Goal: Book appointment/travel/reservation

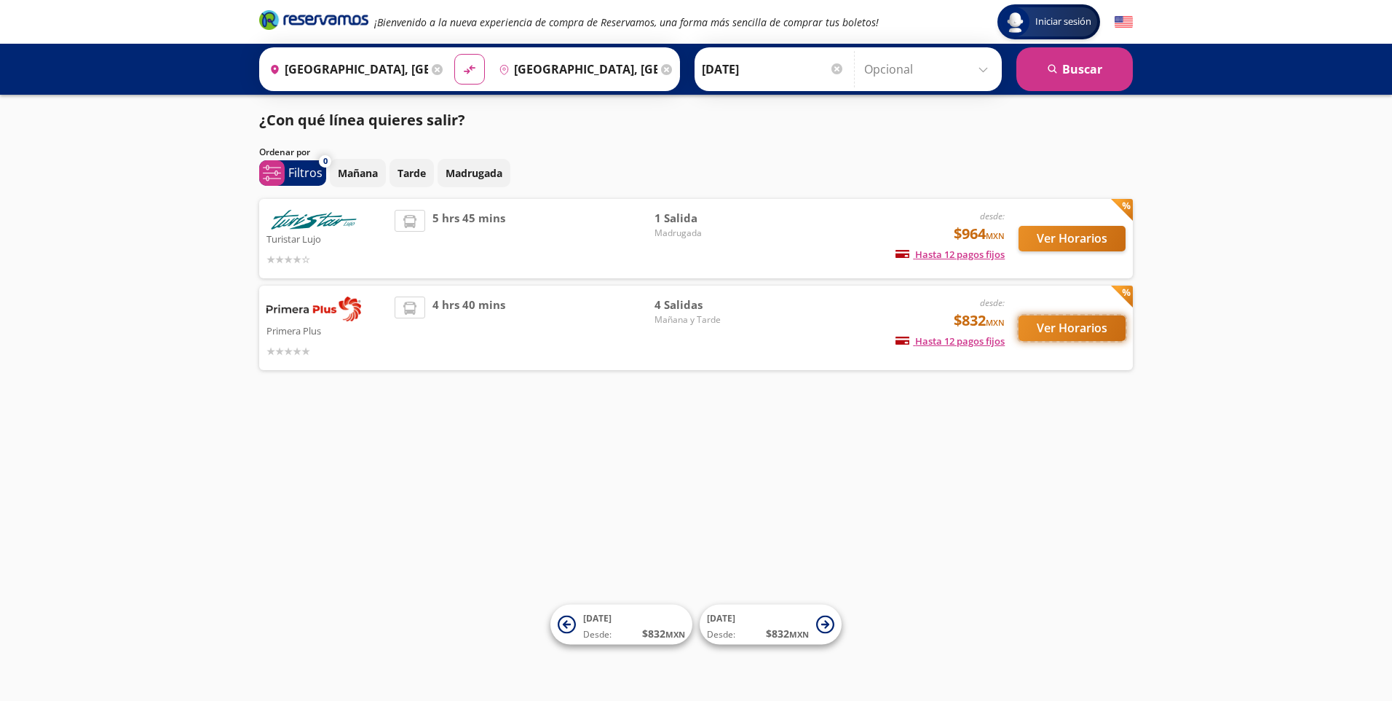
click at [1084, 328] on button "Ver Horarios" at bounding box center [1072, 327] width 107 height 25
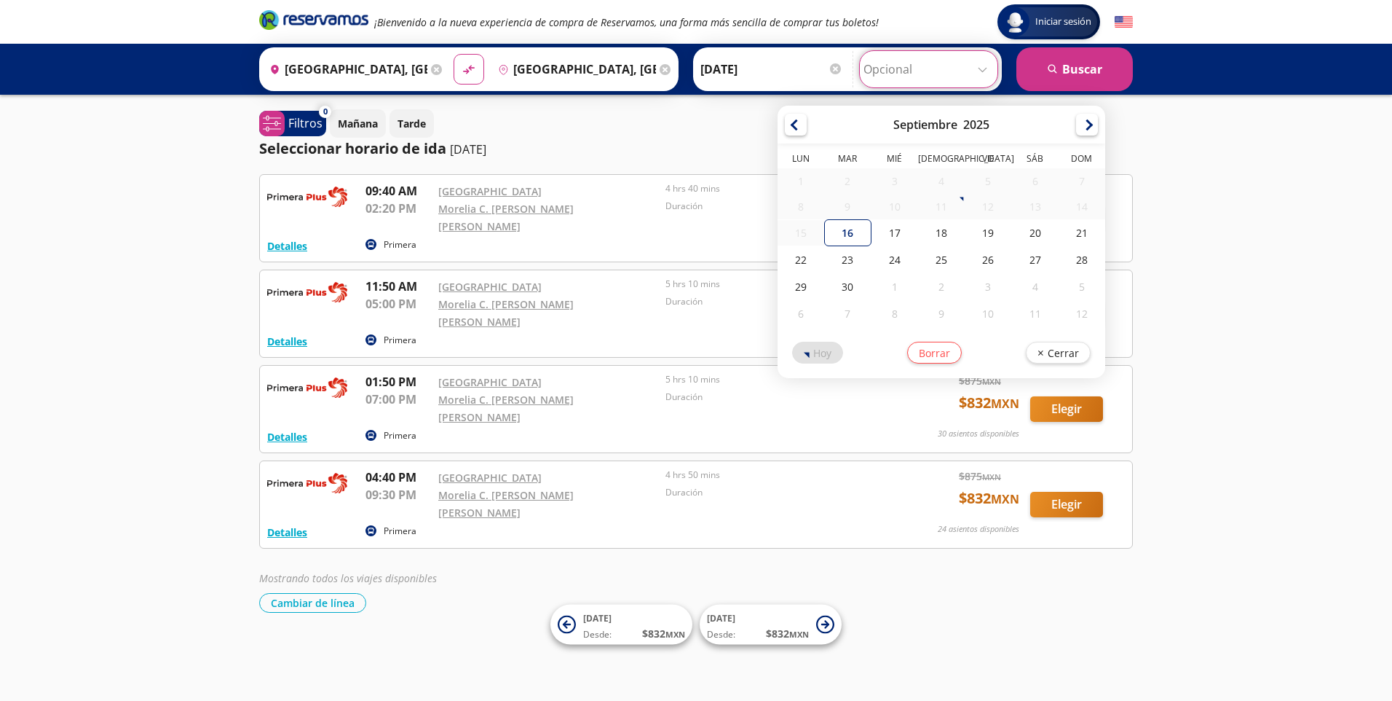
click at [974, 69] on input "Opcional" at bounding box center [929, 69] width 130 height 36
click at [940, 237] on div "18" at bounding box center [941, 232] width 47 height 27
type input "[DATE]"
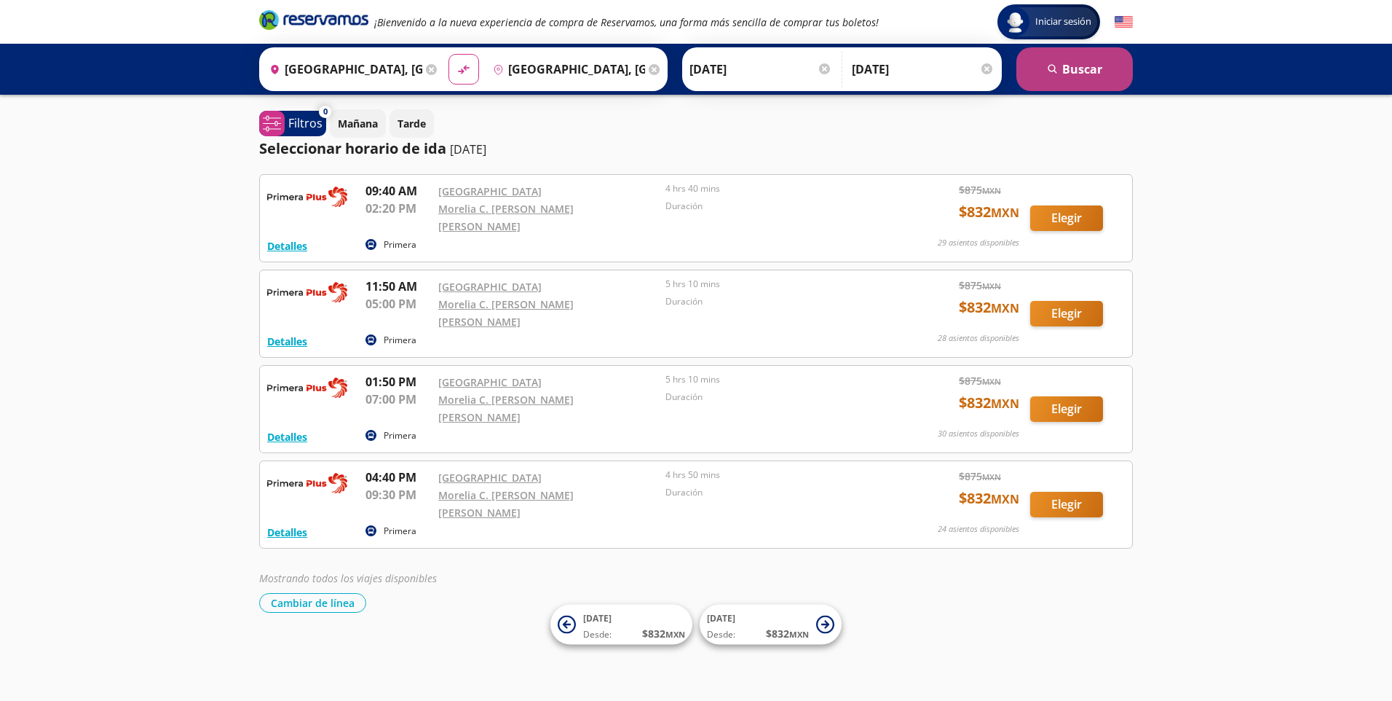
click at [1075, 74] on button "search [GEOGRAPHIC_DATA]" at bounding box center [1075, 69] width 117 height 44
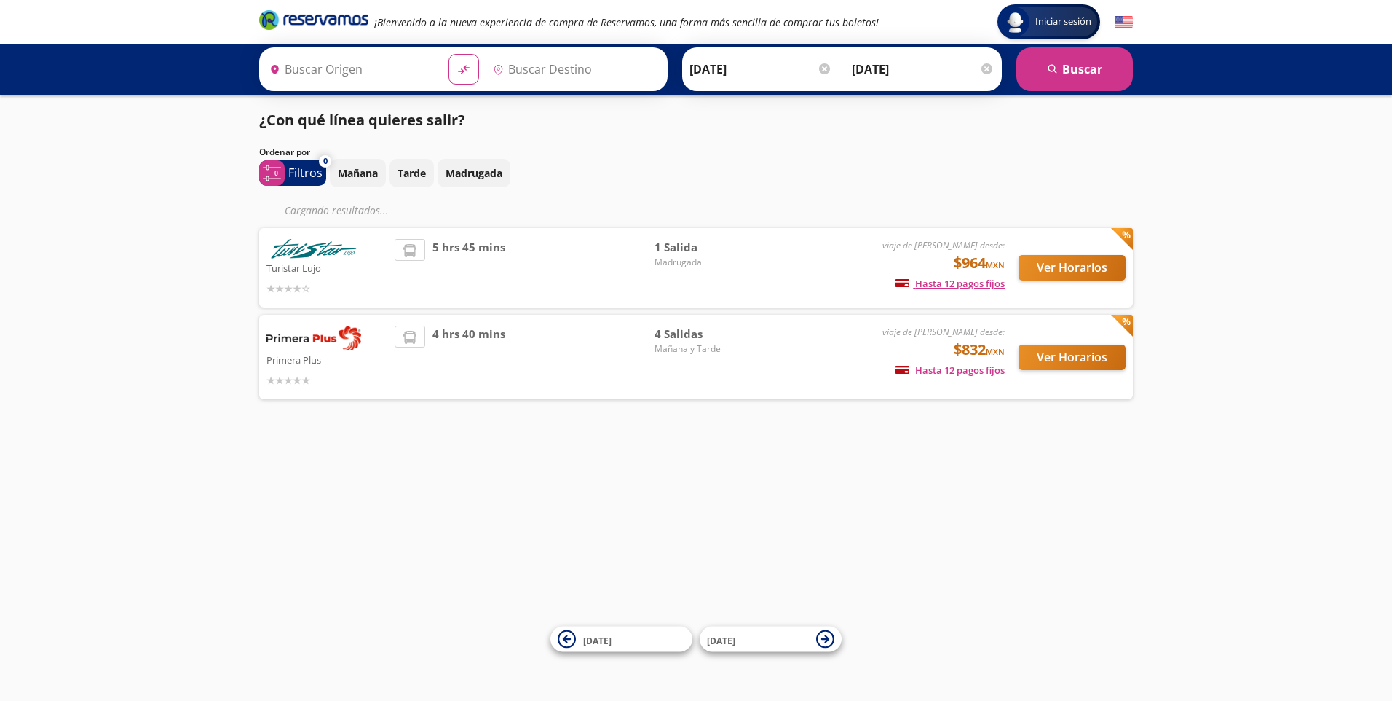
type input "[GEOGRAPHIC_DATA], [GEOGRAPHIC_DATA]"
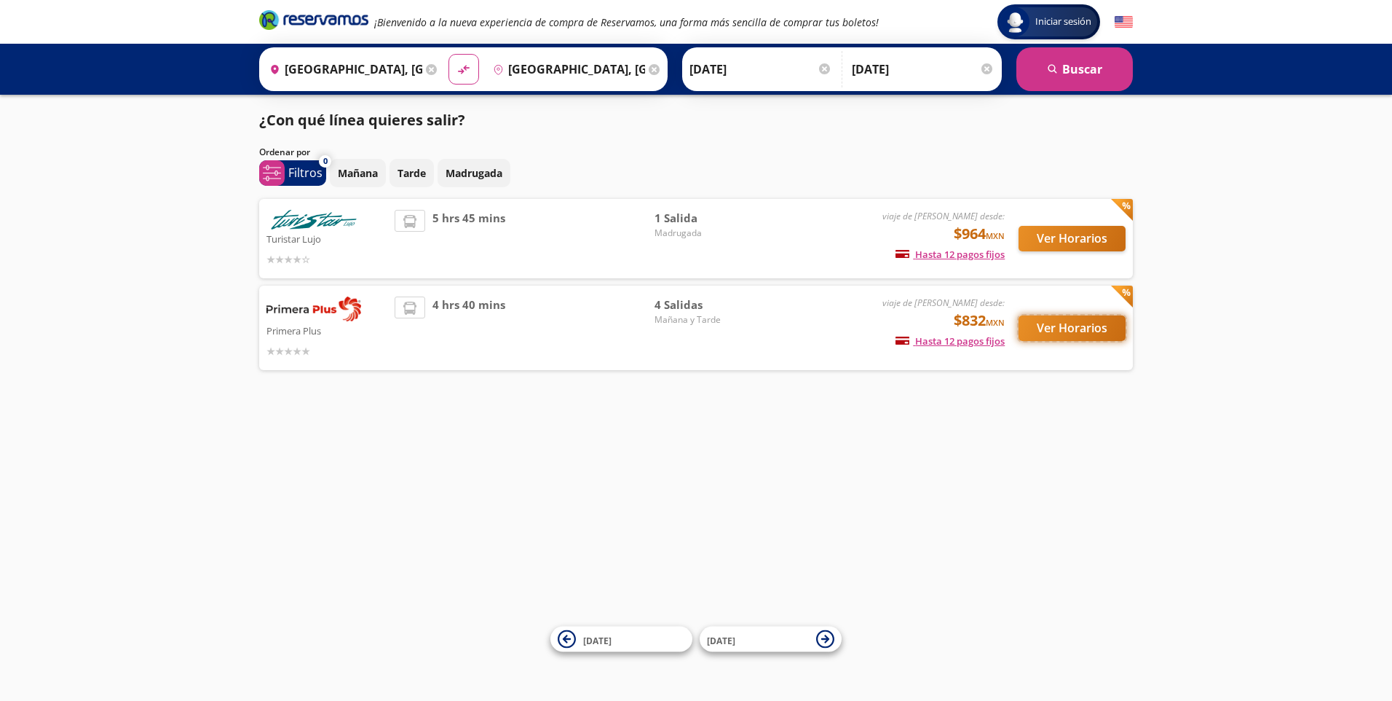
click at [1069, 334] on button "Ver Horarios" at bounding box center [1072, 327] width 107 height 25
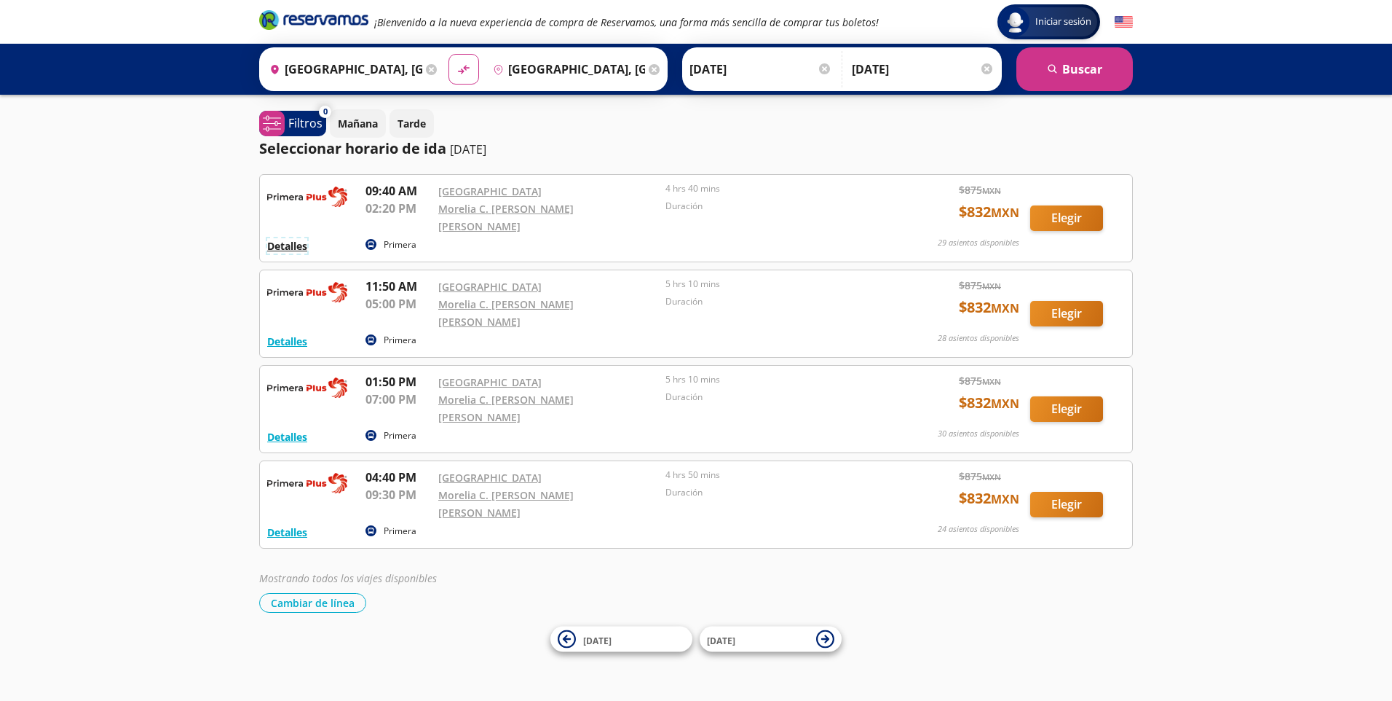
click at [299, 238] on button "Detalles" at bounding box center [287, 245] width 40 height 15
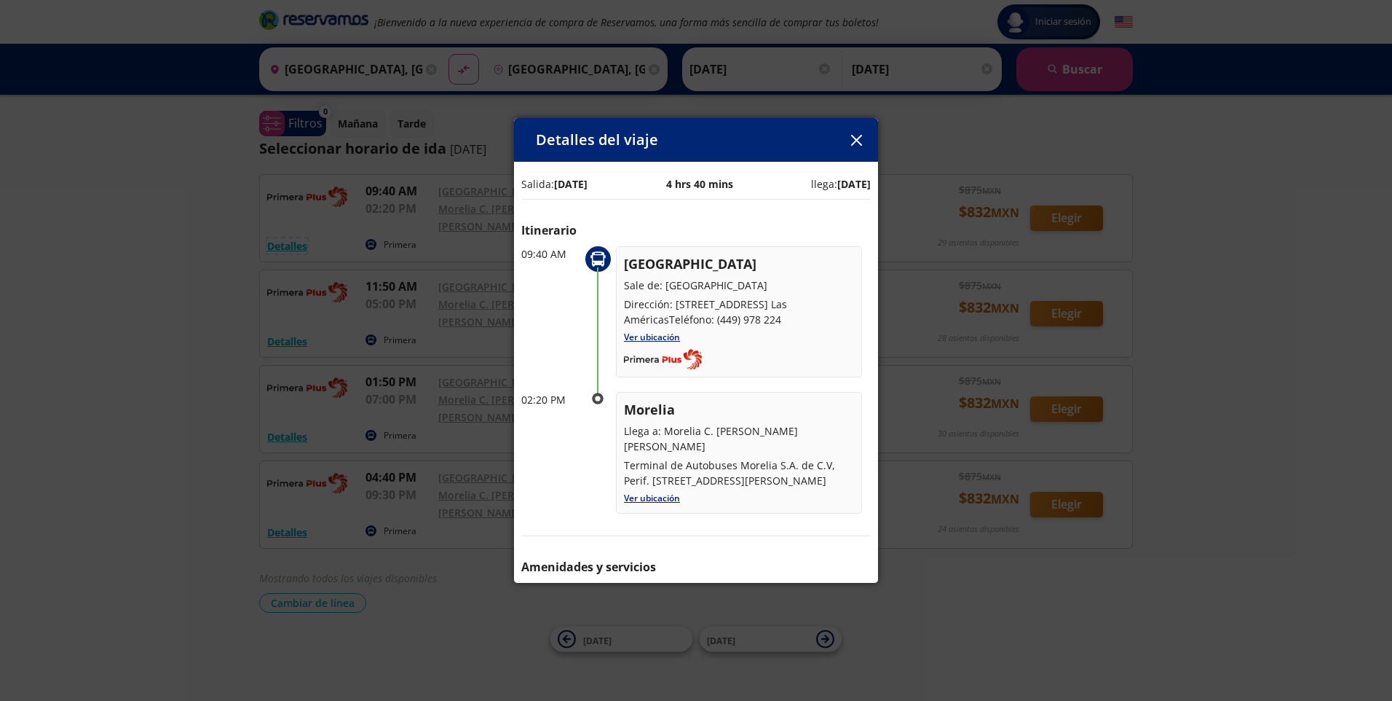
scroll to position [66, 0]
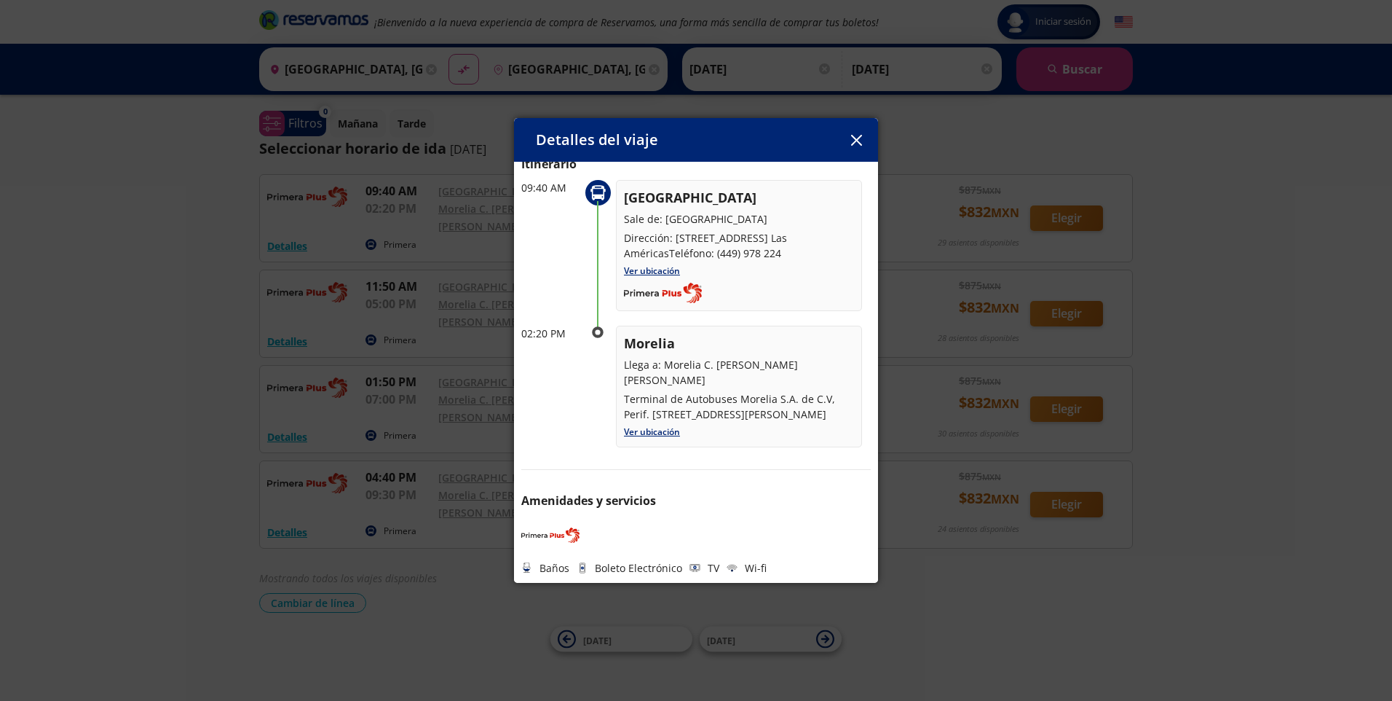
click at [852, 141] on icon "button" at bounding box center [856, 140] width 11 height 11
